Goal: Book appointment/travel/reservation

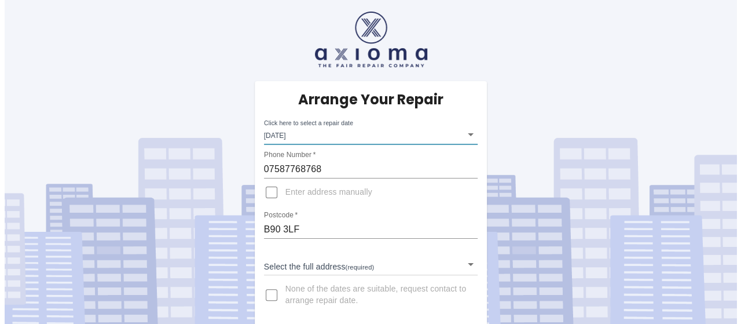
scroll to position [5, 0]
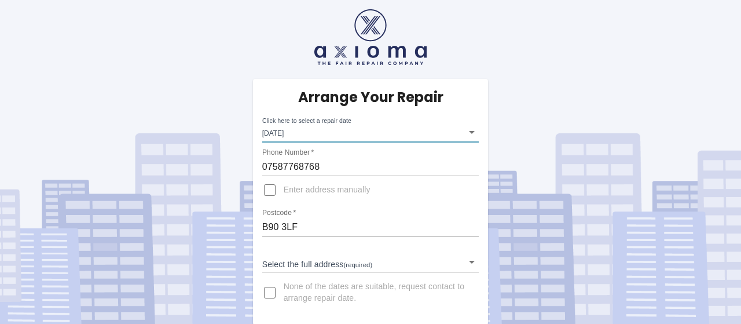
click at [354, 270] on body "Arrange Your Repair Click here to select a repair date Tue Aug 19 2025 2025-08-…" at bounding box center [370, 159] width 741 height 329
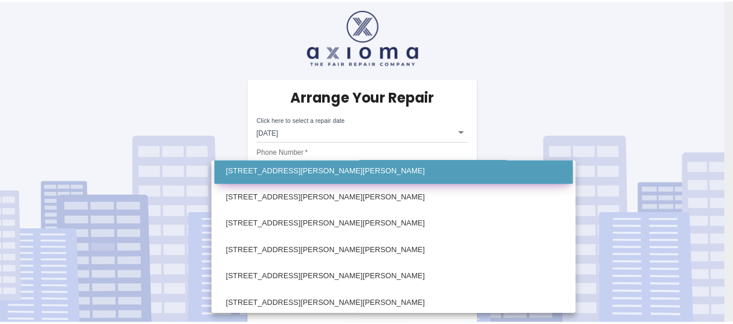
scroll to position [753, 0]
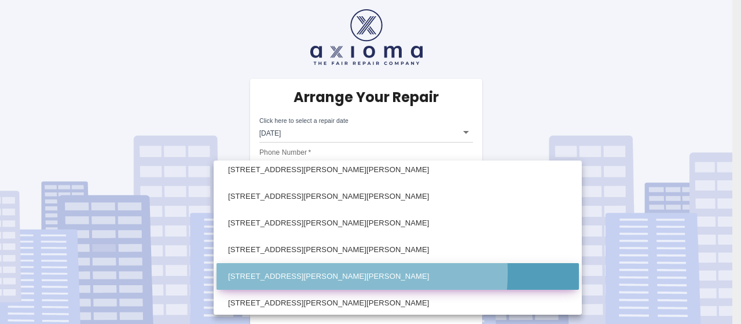
click at [305, 272] on li "268 Ralph Road Shirley, Solihull West Midlands" at bounding box center [398, 276] width 362 height 27
type input "268 Ralph Road Shirley, Solihull West Midlands"
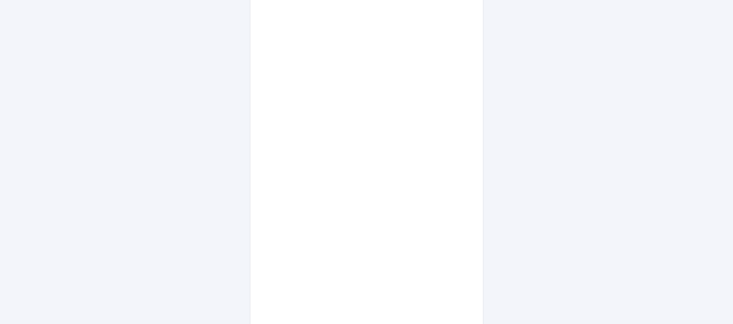
scroll to position [408, 0]
click at [580, 121] on div "Arrange Your Repair Click here to select a repair date Tue Aug 19 2025 2025-08-…" at bounding box center [366, 117] width 750 height 1051
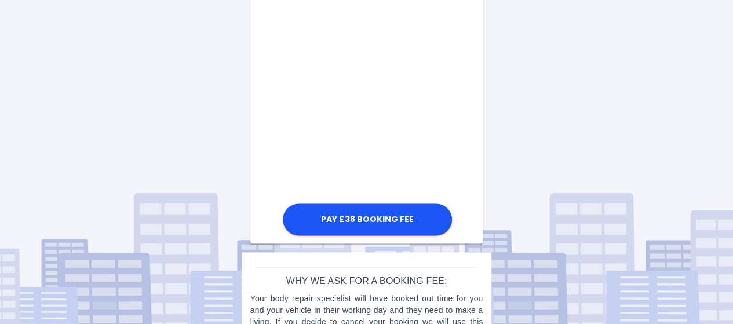
scroll to position [697, 0]
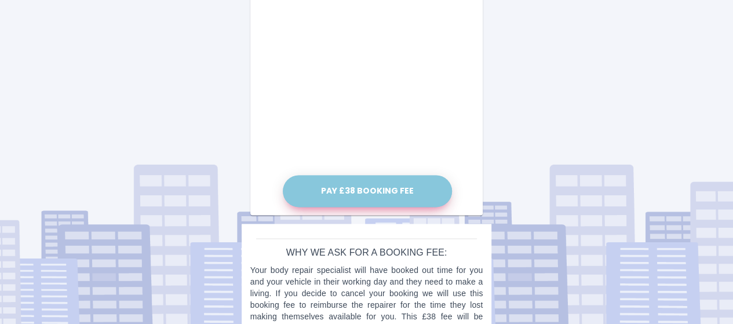
click at [336, 189] on button "Pay £38 Booking Fee" at bounding box center [367, 191] width 169 height 32
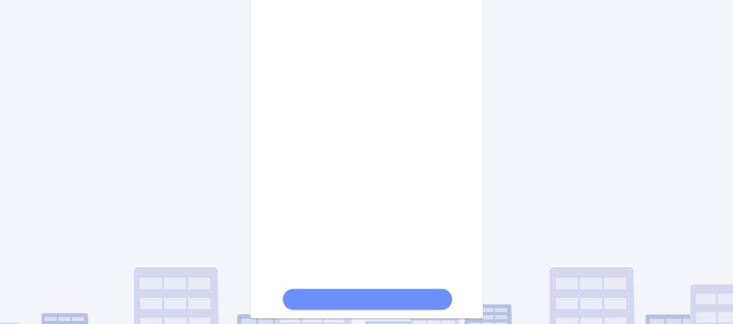
scroll to position [639, 0]
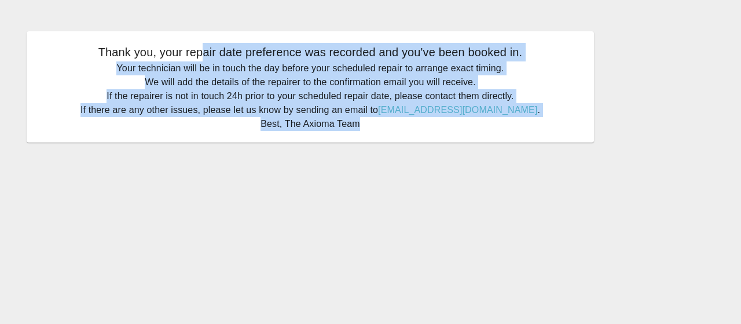
drag, startPoint x: 201, startPoint y: 56, endPoint x: 532, endPoint y: 135, distance: 340.6
click at [532, 135] on div "Thank you, your repair date preference was recorded and you've been booked in. …" at bounding box center [310, 86] width 567 height 111
click at [493, 153] on div "Thank you, your repair date preference was recorded and you've been booked in. …" at bounding box center [310, 87] width 602 height 146
drag, startPoint x: 372, startPoint y: 123, endPoint x: 91, endPoint y: 53, distance: 289.5
click at [91, 53] on div "Thank you, your repair date preference was recorded and you've been booked in. …" at bounding box center [310, 86] width 567 height 111
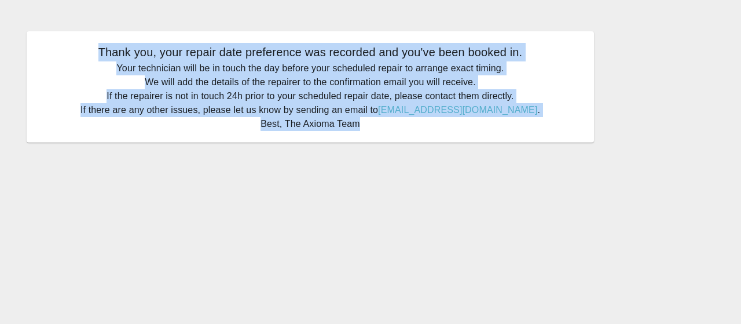
click at [190, 48] on p "Thank you, your repair date preference was recorded and you've been booked in." at bounding box center [310, 52] width 544 height 19
